Goal: Task Accomplishment & Management: Manage account settings

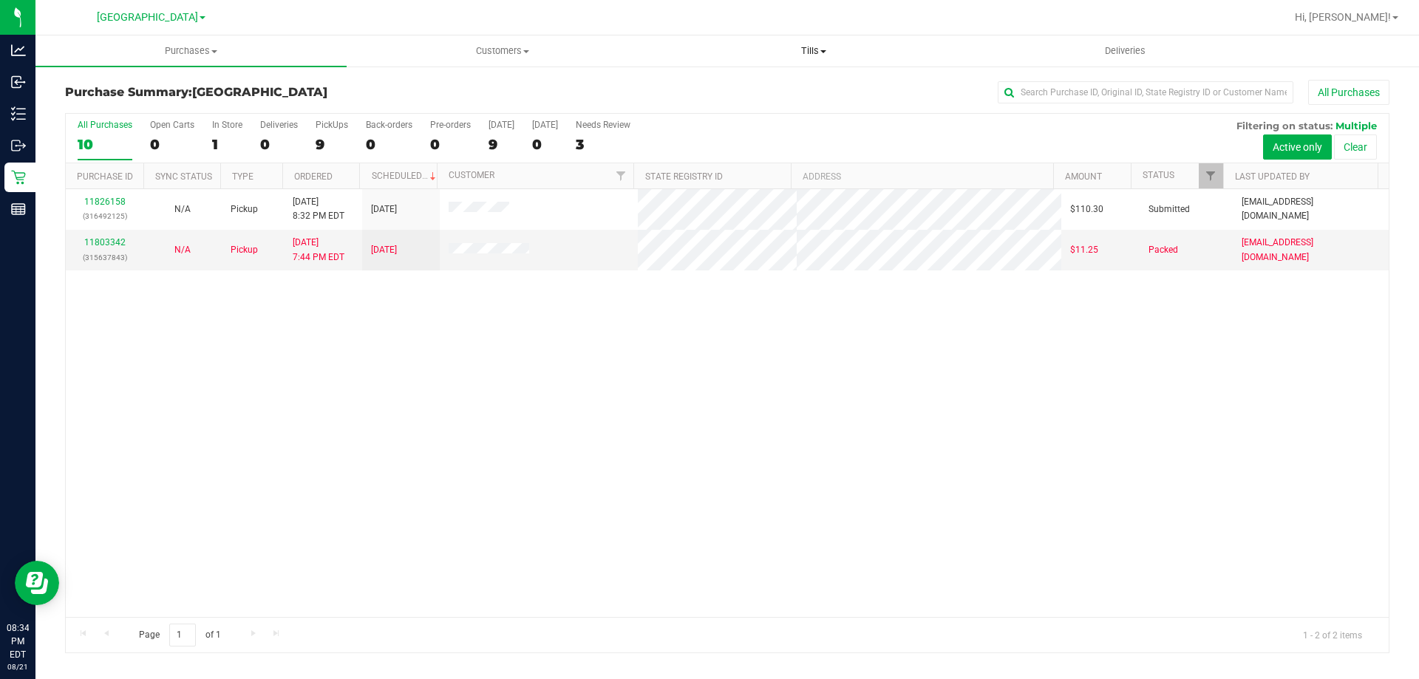
click at [816, 45] on span "Tills" at bounding box center [813, 50] width 310 height 13
click at [774, 83] on li "Manage tills" at bounding box center [813, 90] width 311 height 18
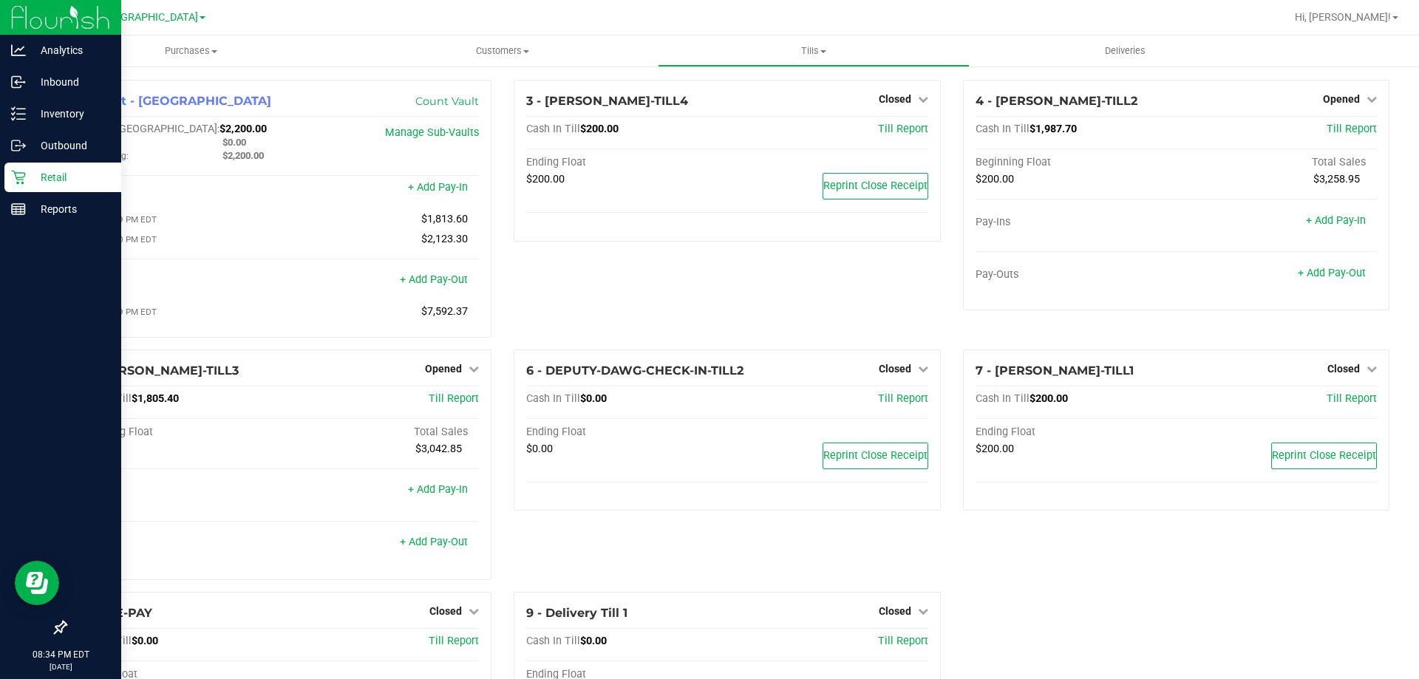
click at [33, 167] on div "Retail" at bounding box center [62, 178] width 117 height 30
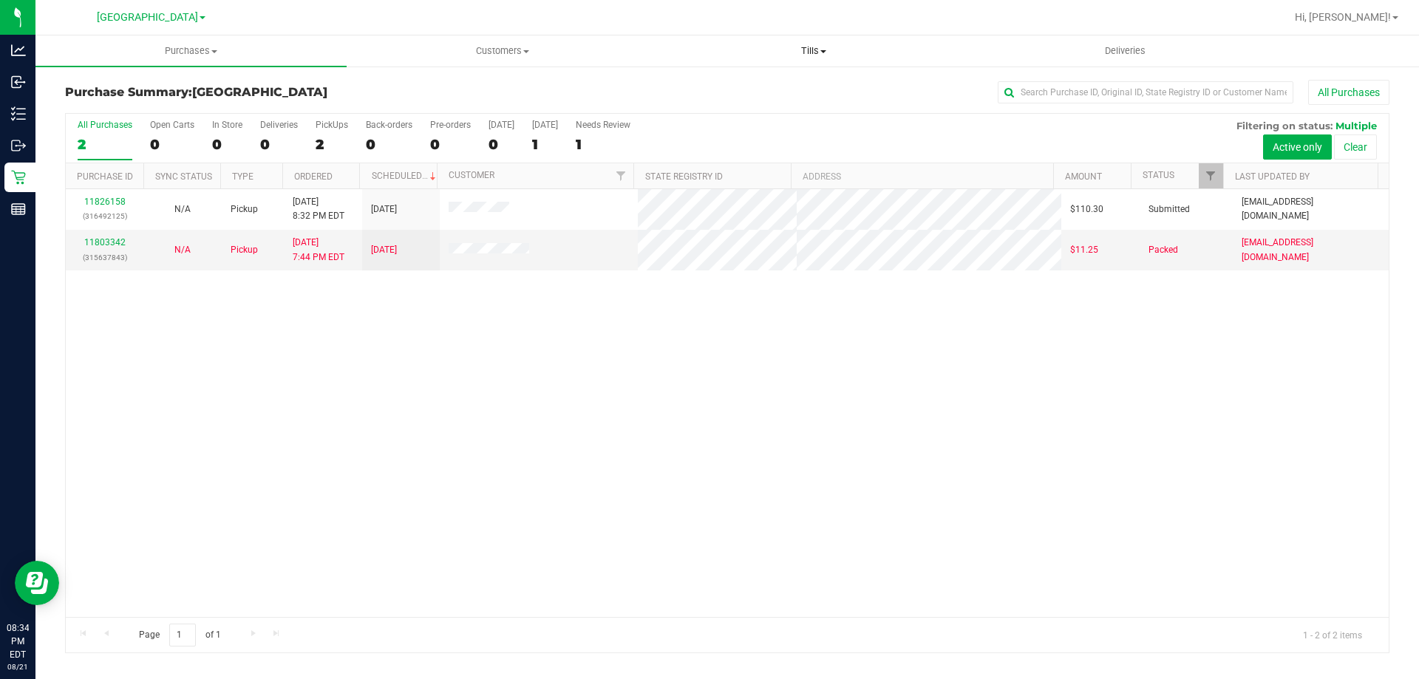
click at [796, 45] on span "Tills" at bounding box center [813, 50] width 310 height 13
click at [778, 86] on li "Manage tills" at bounding box center [813, 90] width 311 height 18
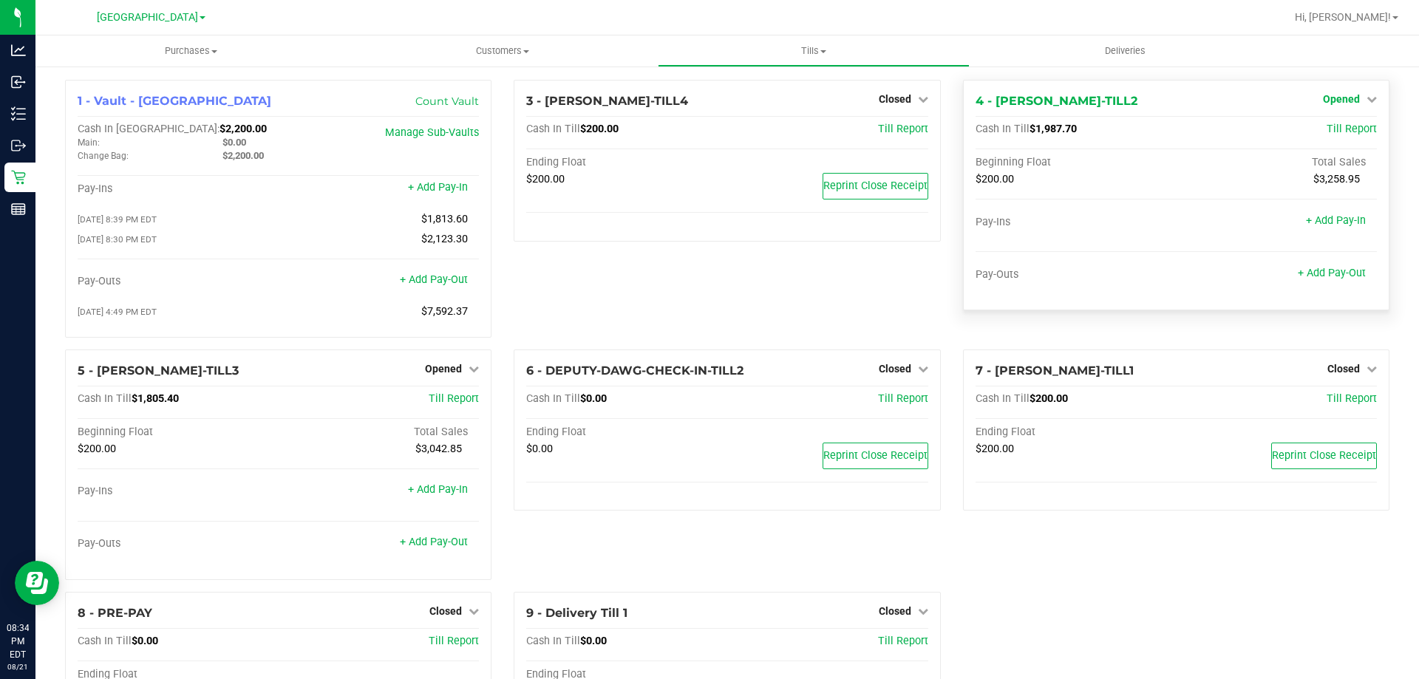
click at [1331, 100] on span "Opened" at bounding box center [1341, 99] width 37 height 12
click at [1336, 130] on link "Close Till" at bounding box center [1343, 130] width 40 height 12
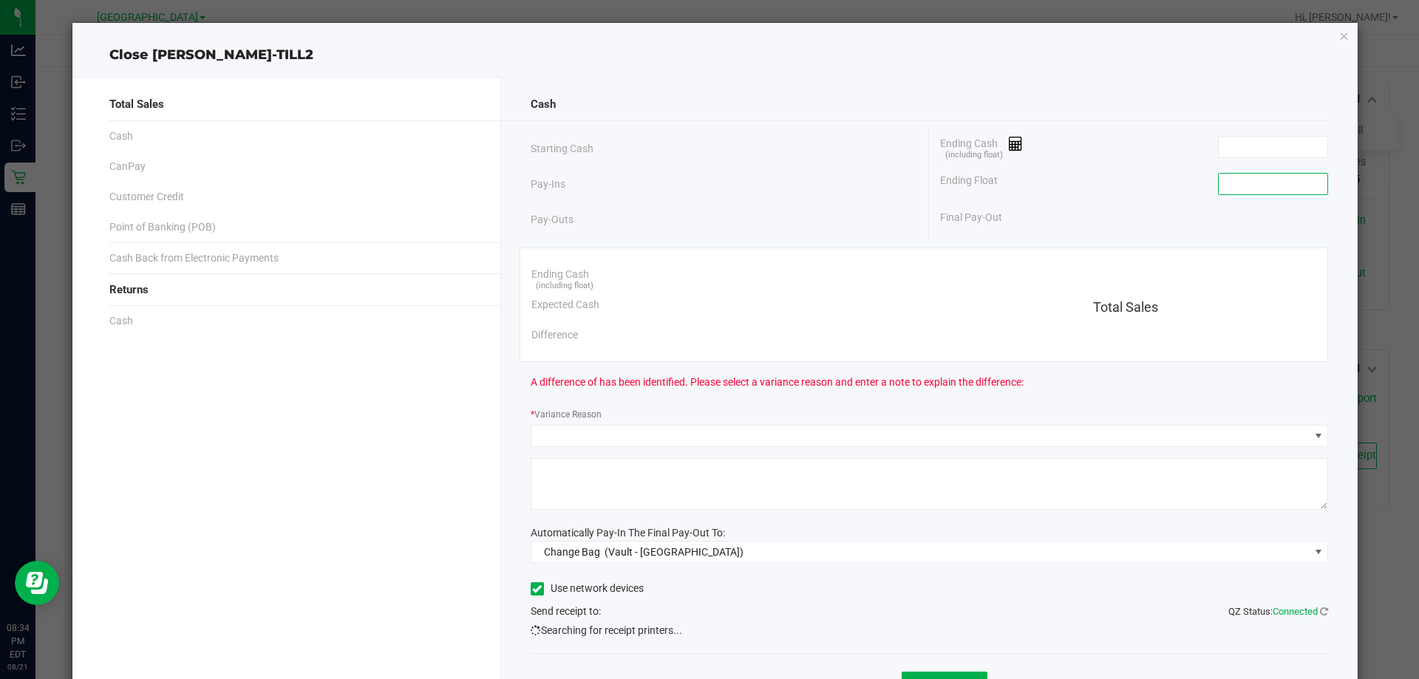
click at [1264, 176] on input at bounding box center [1272, 184] width 109 height 21
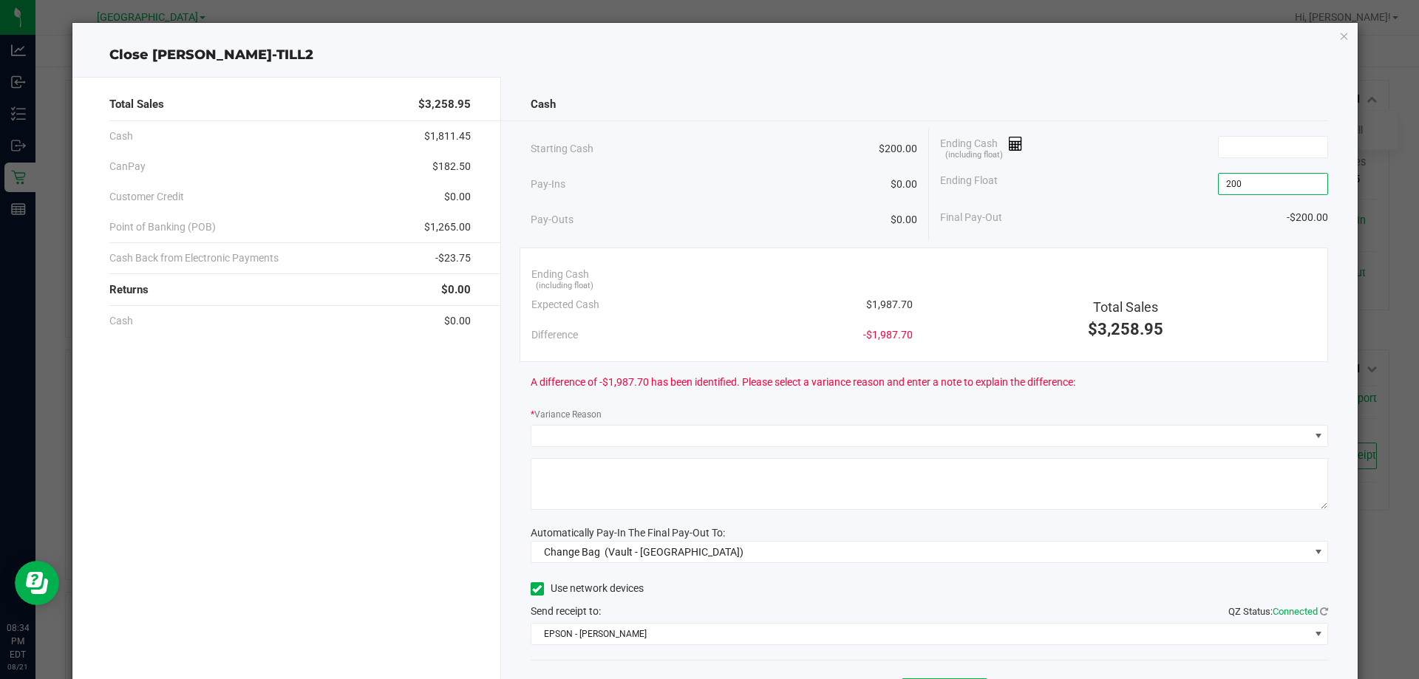
type input "$200.00"
click at [1167, 177] on div "Ending Float $200.00" at bounding box center [1134, 184] width 388 height 37
click at [1232, 556] on span "Change Bag (Vault - [GEOGRAPHIC_DATA])" at bounding box center [920, 552] width 778 height 21
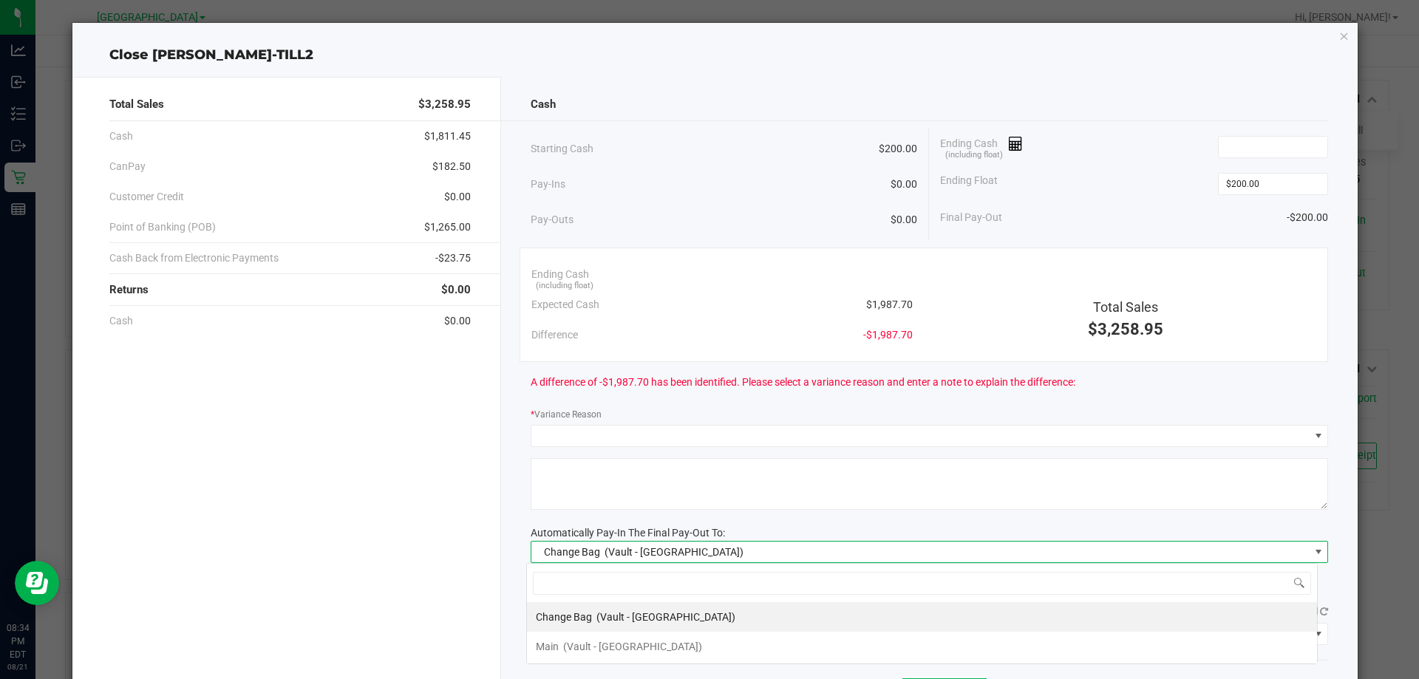
scroll to position [22, 791]
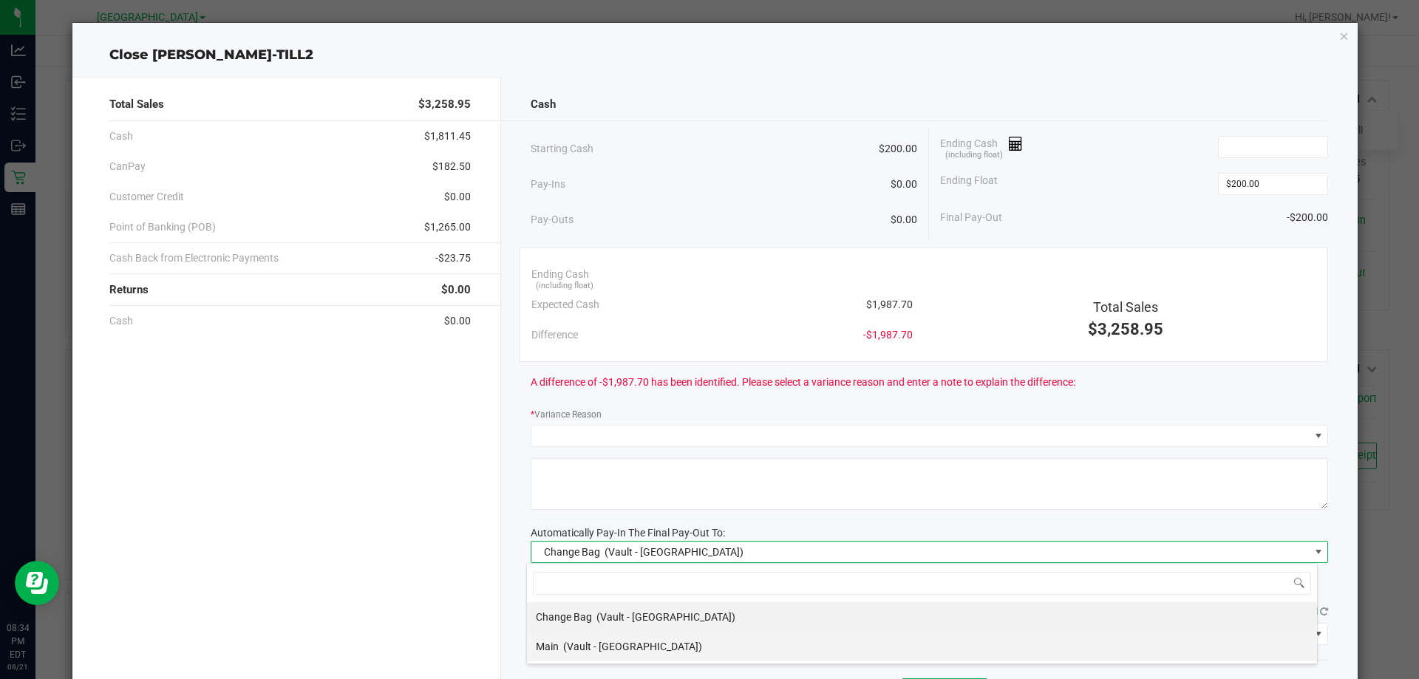
click at [915, 645] on li "Main (Vault - [GEOGRAPHIC_DATA])" at bounding box center [922, 647] width 790 height 30
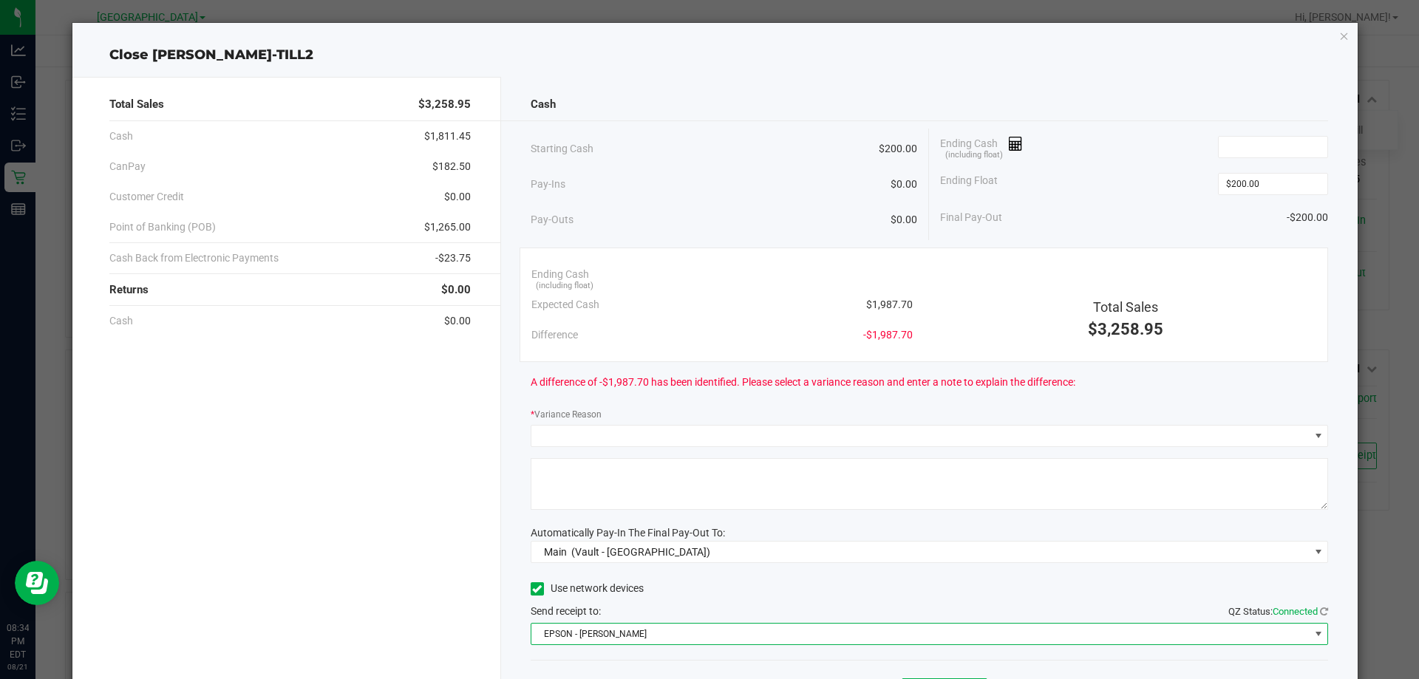
click at [962, 636] on span "EPSON - [PERSON_NAME]" at bounding box center [920, 634] width 778 height 21
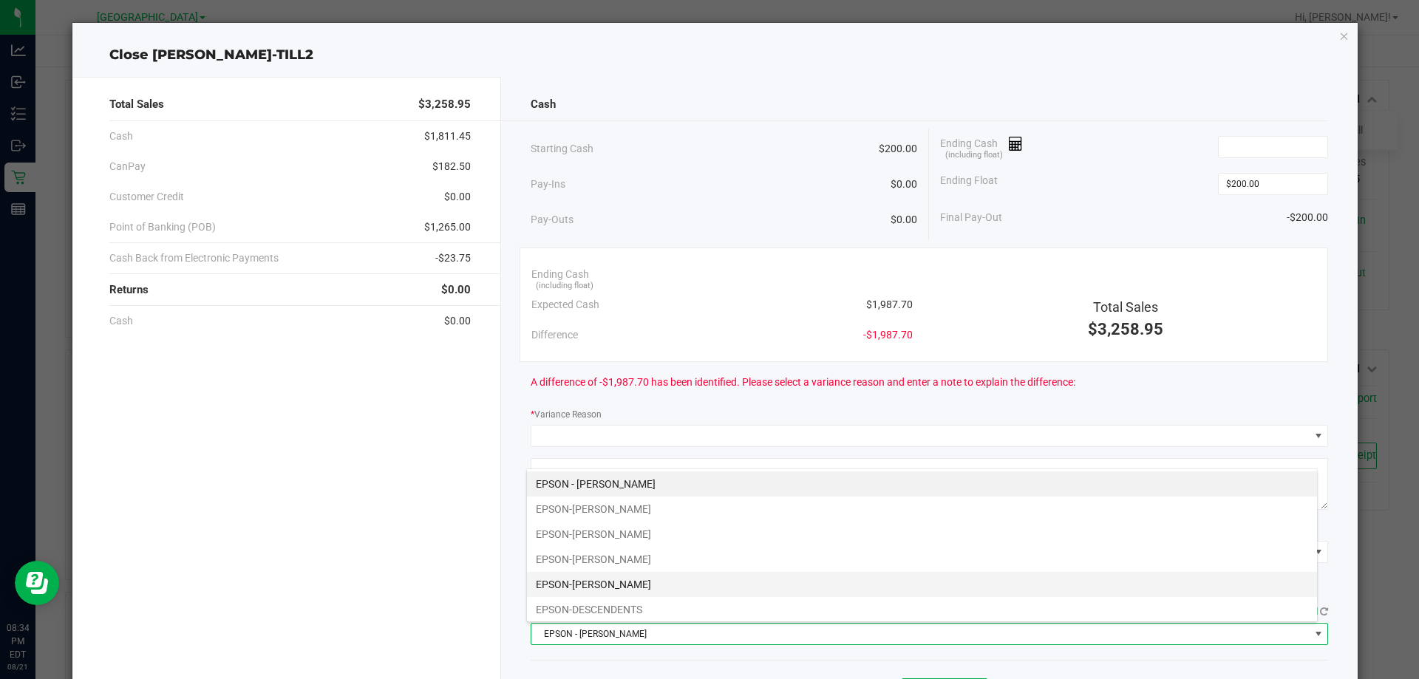
click at [868, 579] on li "EPSON-[PERSON_NAME]" at bounding box center [922, 584] width 790 height 25
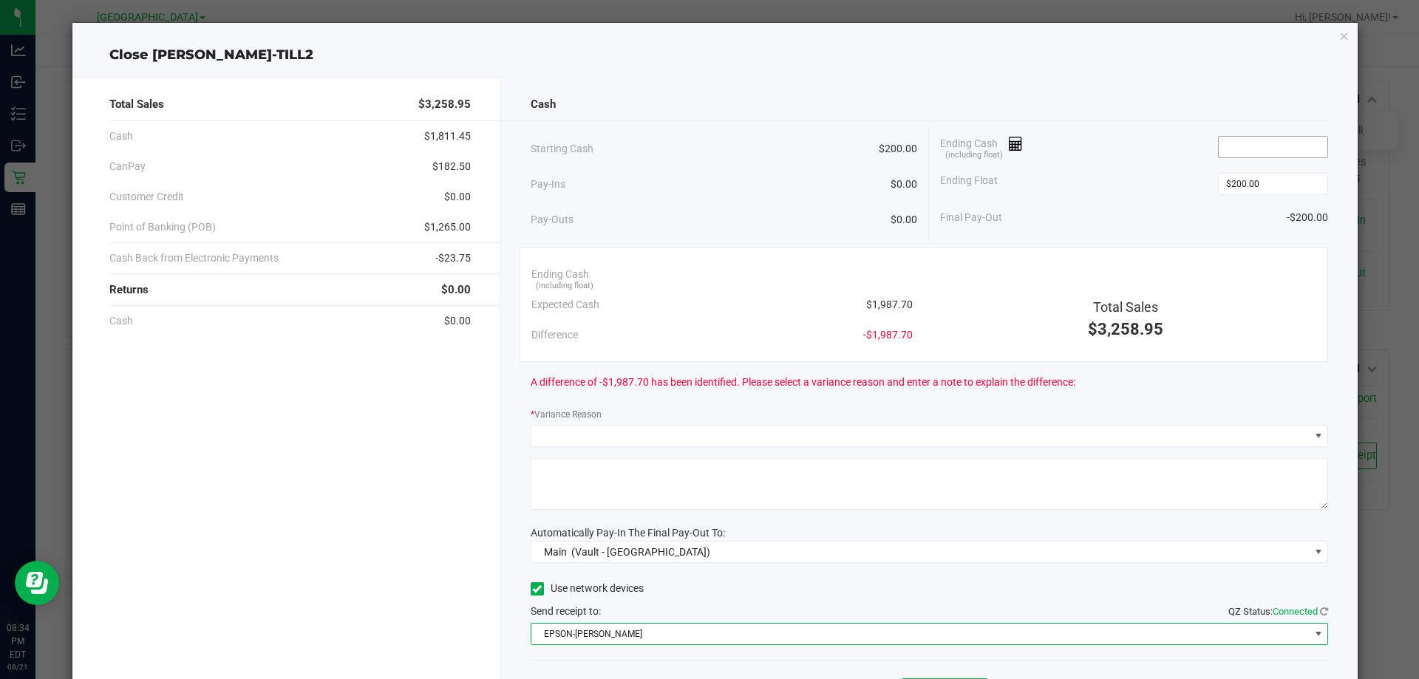
click at [1235, 140] on div "Ending Cash (including float)" at bounding box center [1134, 147] width 388 height 37
click at [1241, 146] on input at bounding box center [1272, 147] width 109 height 21
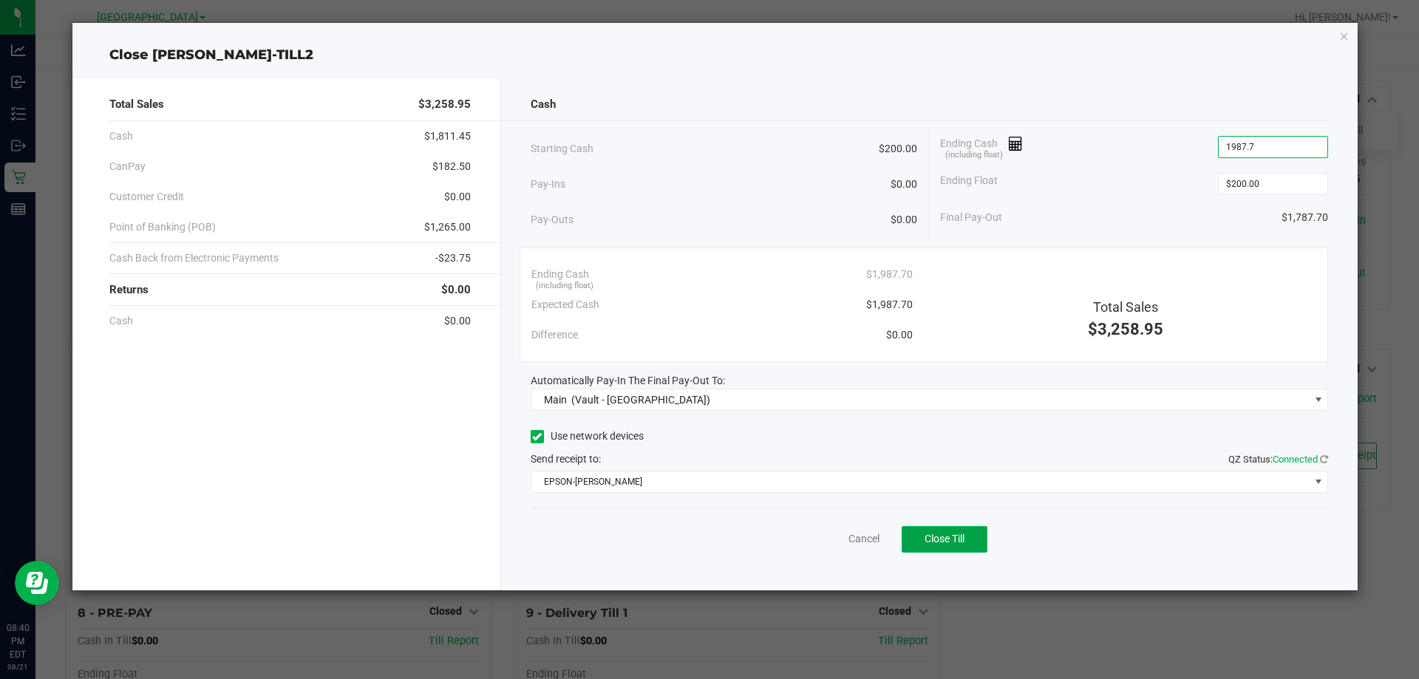
type input "$1,987.70"
click at [961, 547] on button "Close Till" at bounding box center [944, 539] width 86 height 27
click at [1340, 39] on icon "button" at bounding box center [1344, 36] width 10 height 18
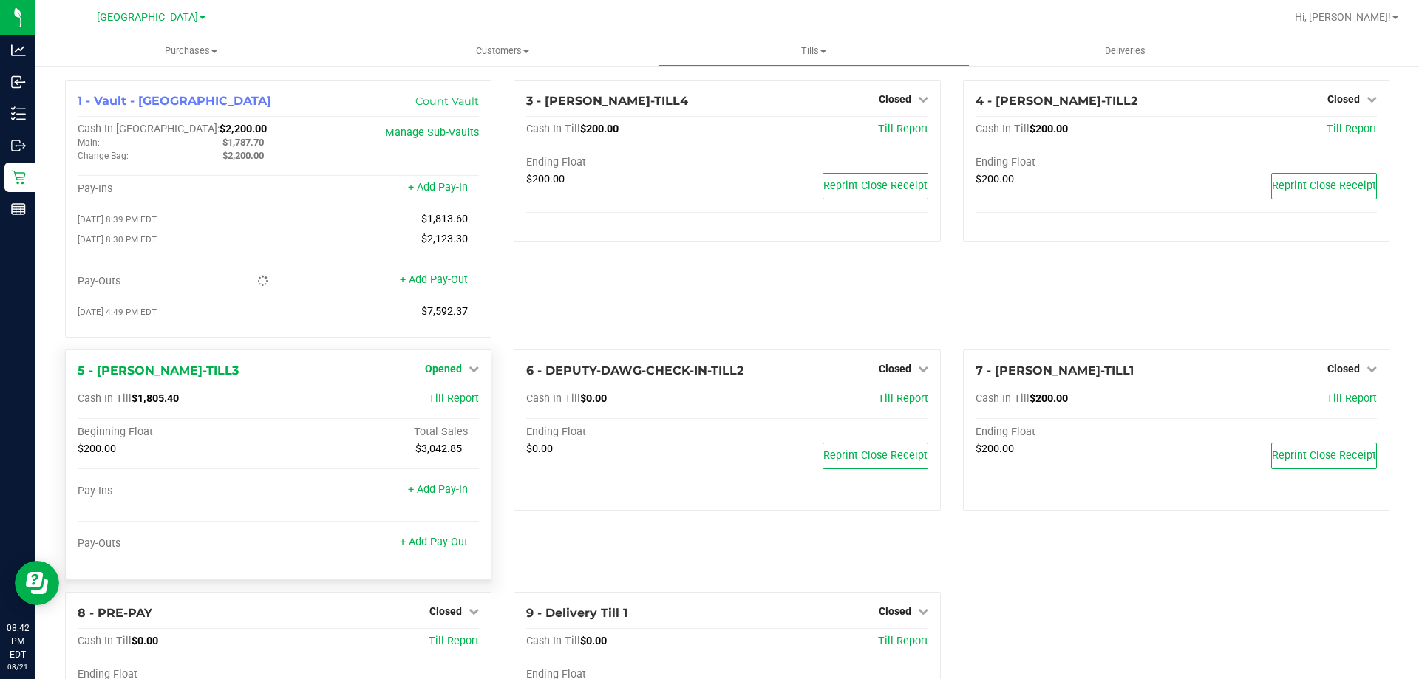
click at [434, 374] on span "Opened" at bounding box center [443, 369] width 37 height 12
click at [443, 403] on link "Close Till" at bounding box center [446, 399] width 40 height 12
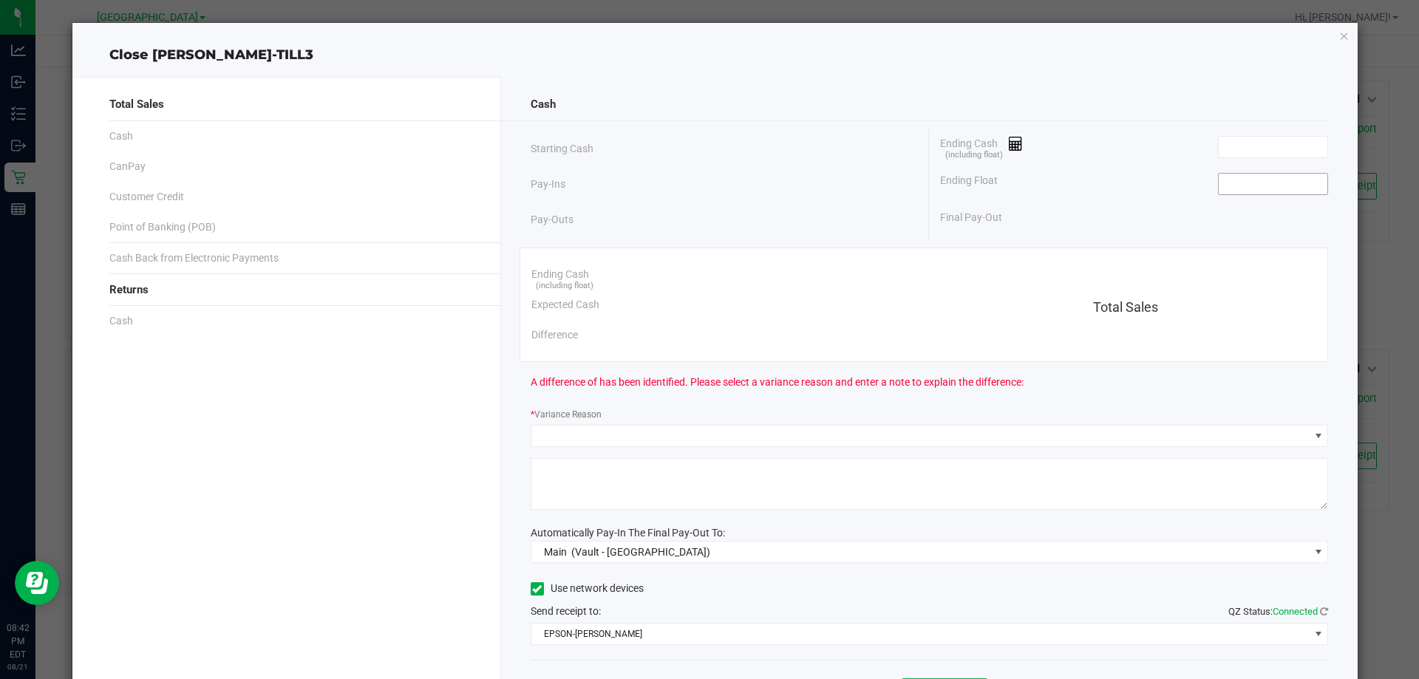
click at [1230, 183] on input at bounding box center [1272, 184] width 109 height 21
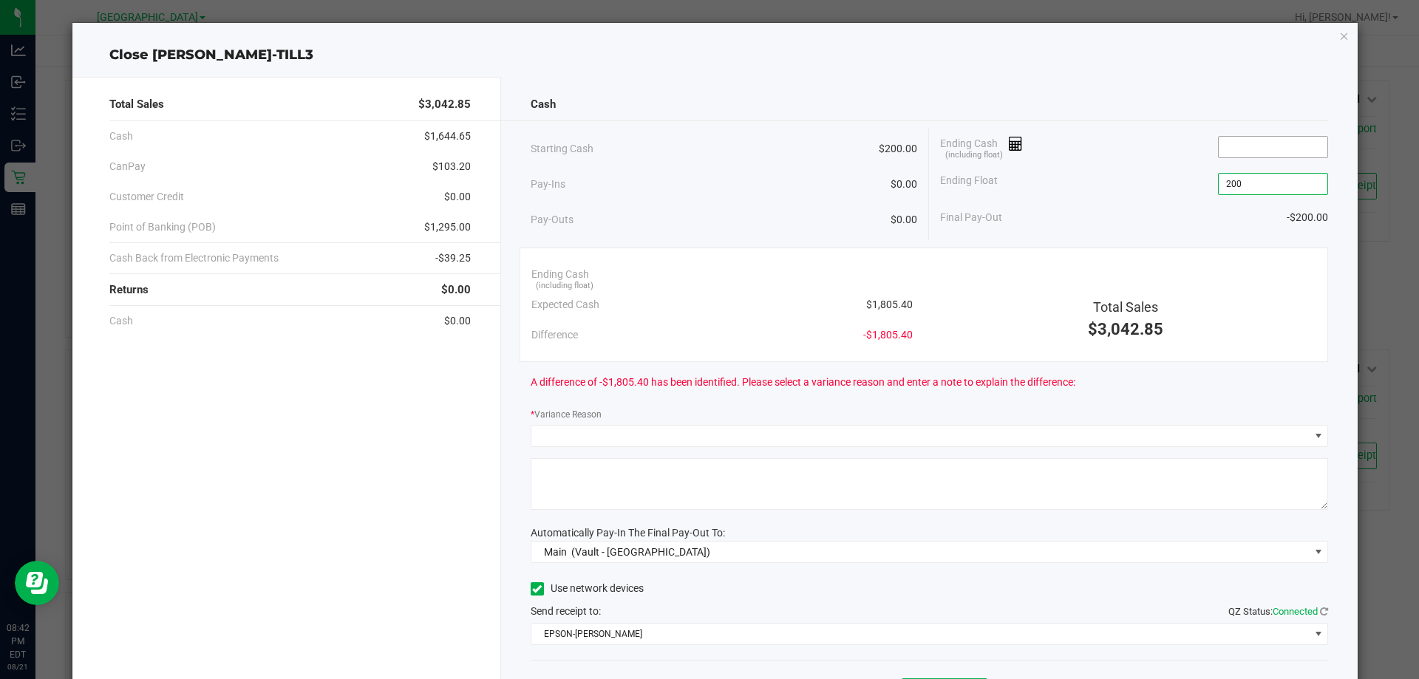
type input "$200.00"
click at [1244, 144] on input at bounding box center [1272, 147] width 109 height 21
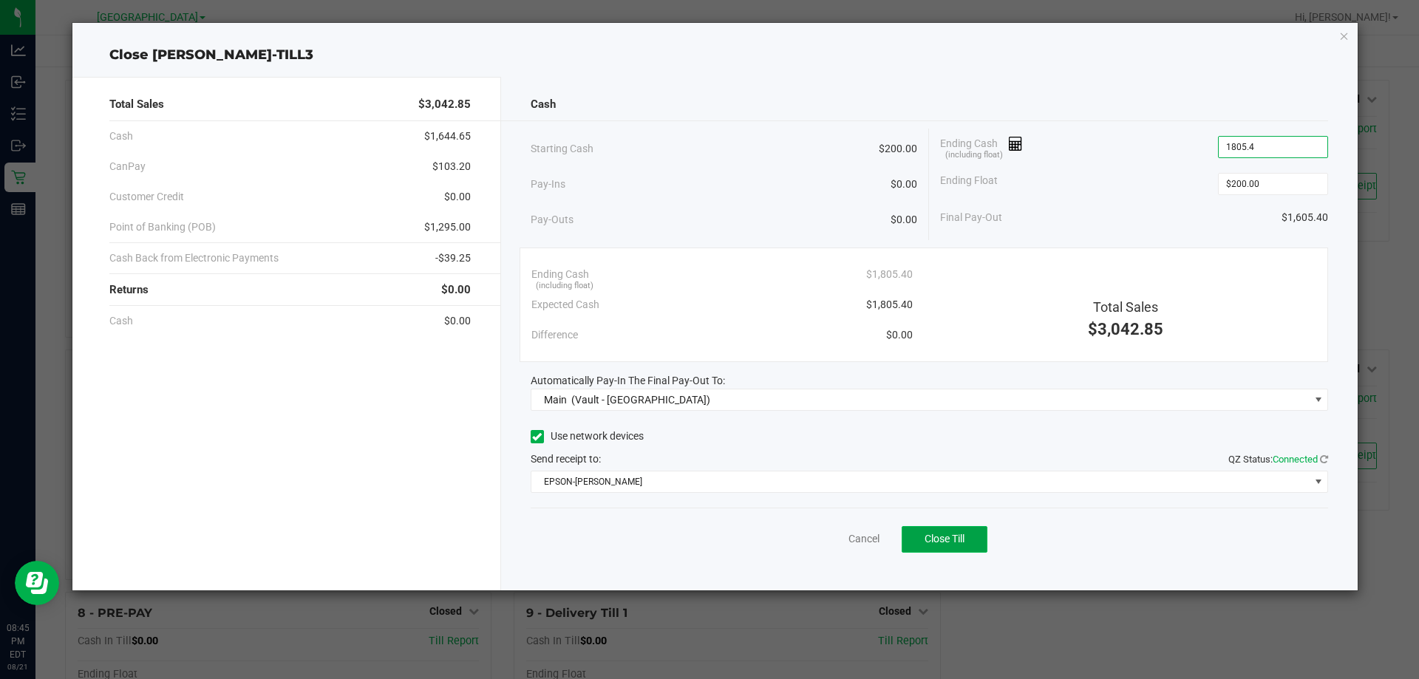
type input "$1,805.40"
click at [967, 537] on button "Close Till" at bounding box center [944, 539] width 86 height 27
click at [1343, 39] on icon "button" at bounding box center [1344, 36] width 10 height 18
